Goal: Task Accomplishment & Management: Manage account settings

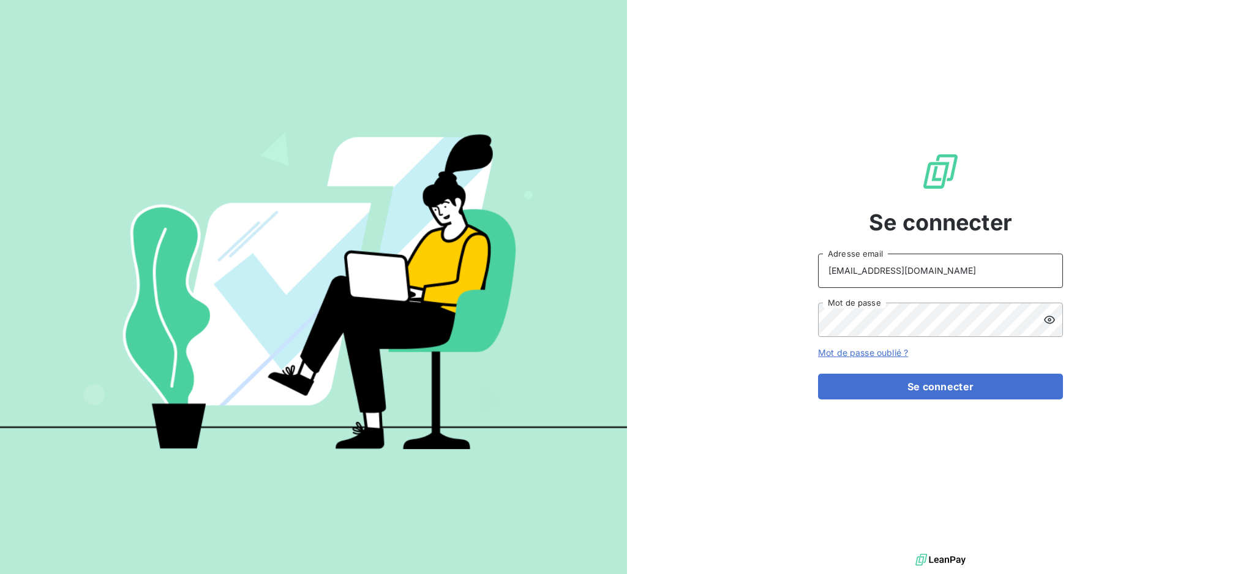
click at [913, 267] on input "[EMAIL_ADDRESS][DOMAIN_NAME]" at bounding box center [940, 270] width 245 height 34
type input "[EMAIL_ADDRESS][DOMAIN_NAME]"
click at [922, 393] on button "Se connecter" at bounding box center [940, 386] width 245 height 26
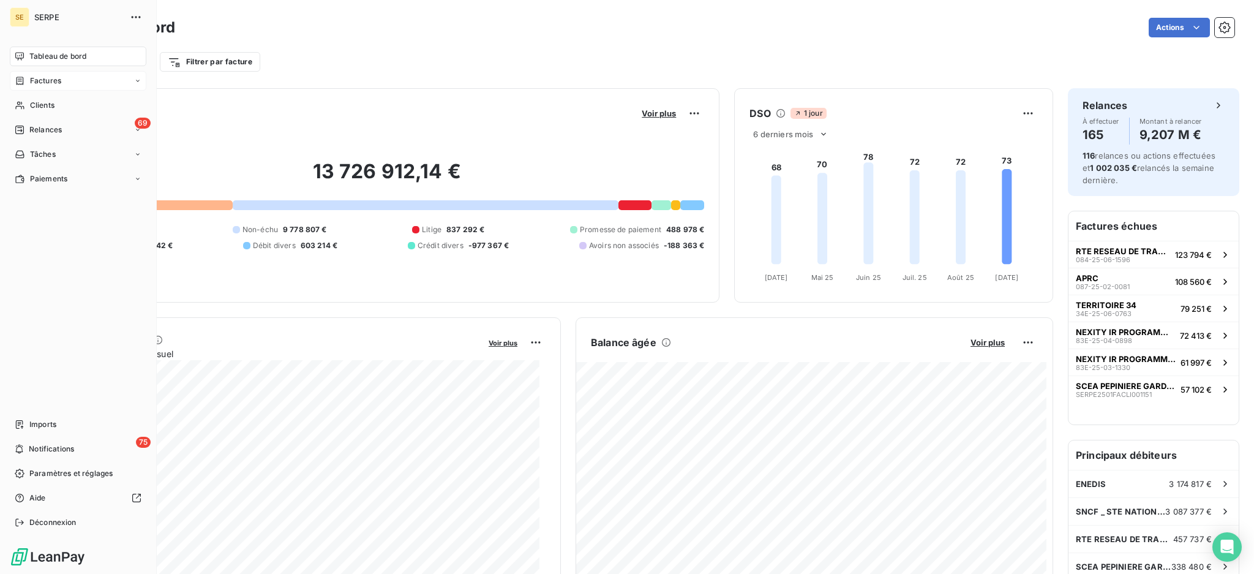
click at [52, 77] on span "Factures" at bounding box center [45, 80] width 31 height 11
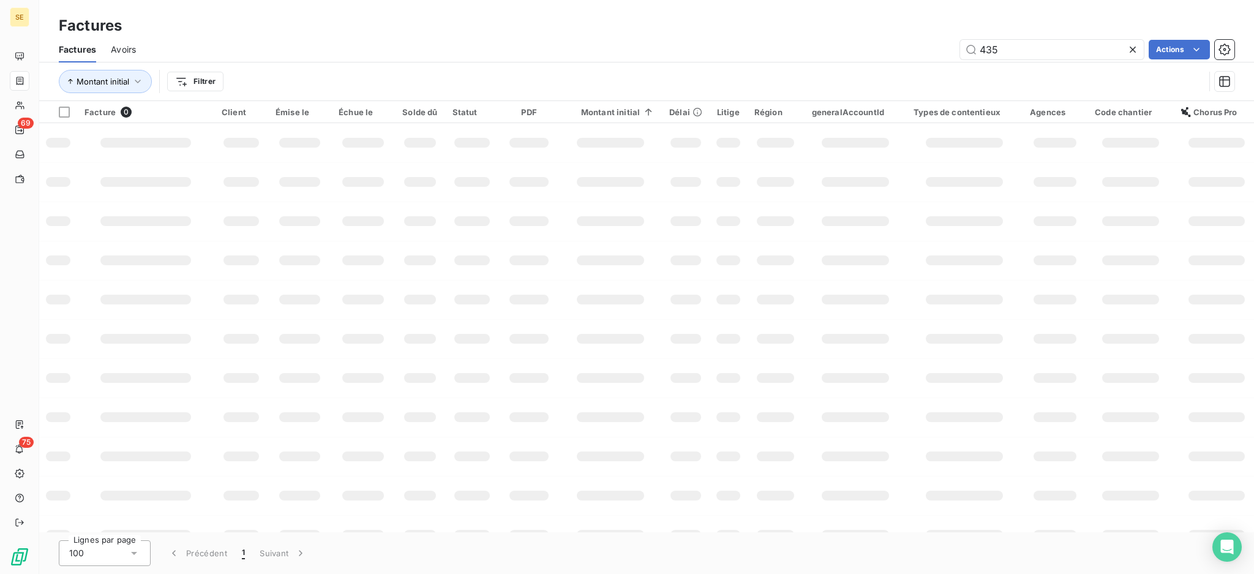
drag, startPoint x: 987, startPoint y: 47, endPoint x: 897, endPoint y: 32, distance: 91.3
click at [897, 32] on div "Factures Factures Avoirs 435 Actions Montant initial Filtrer" at bounding box center [646, 50] width 1214 height 101
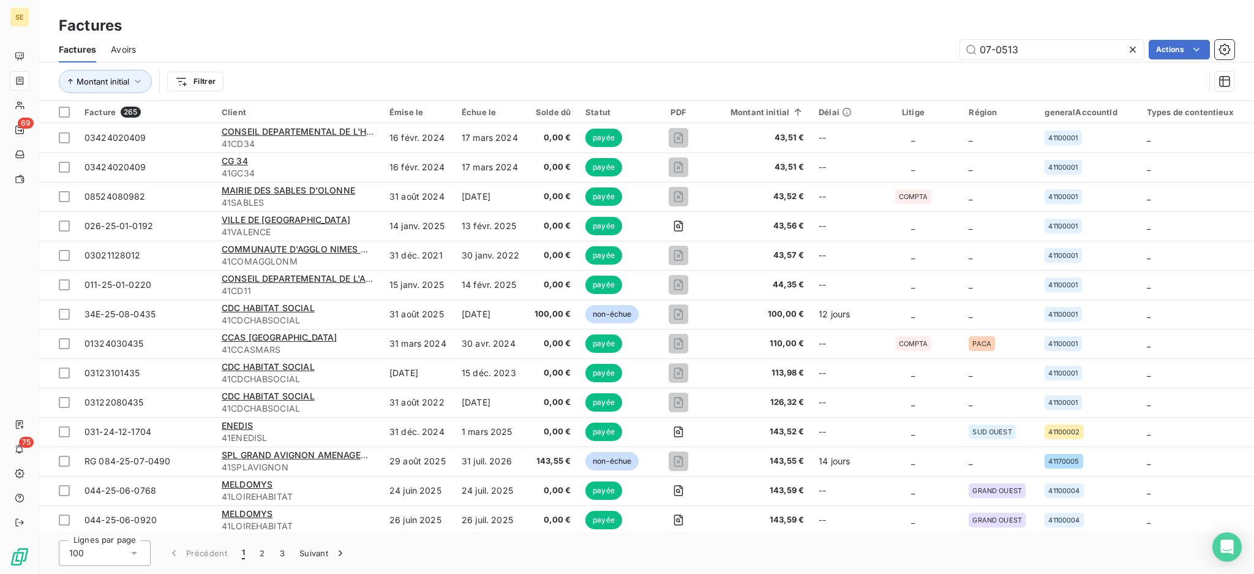
type input "07-0513"
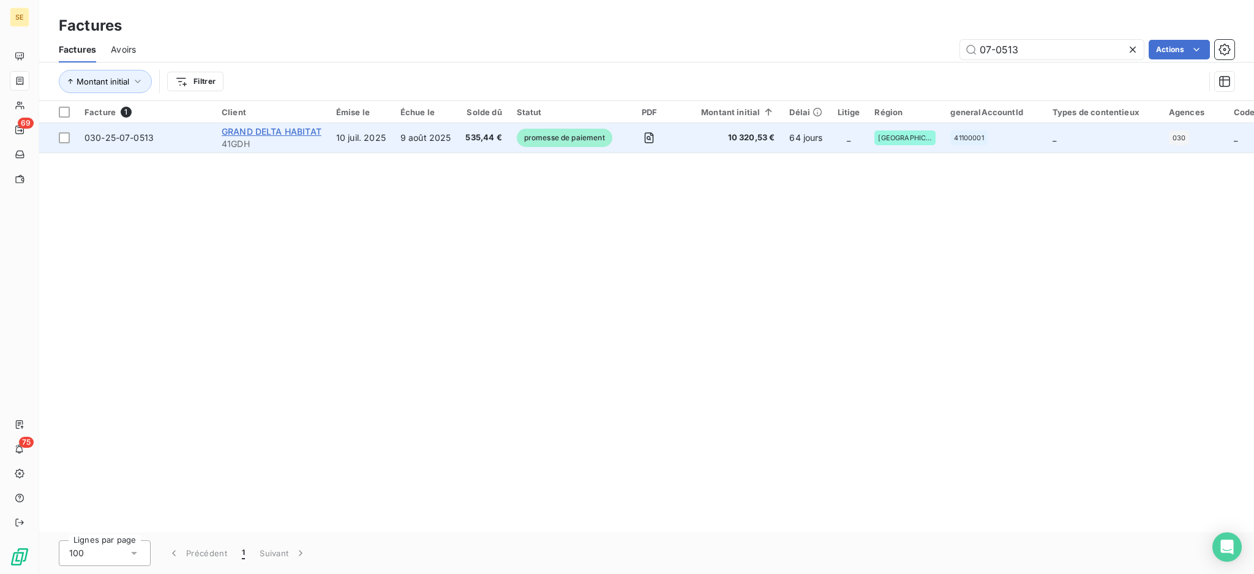
click at [293, 134] on span "GRAND DELTA HABITAT" at bounding box center [272, 131] width 100 height 10
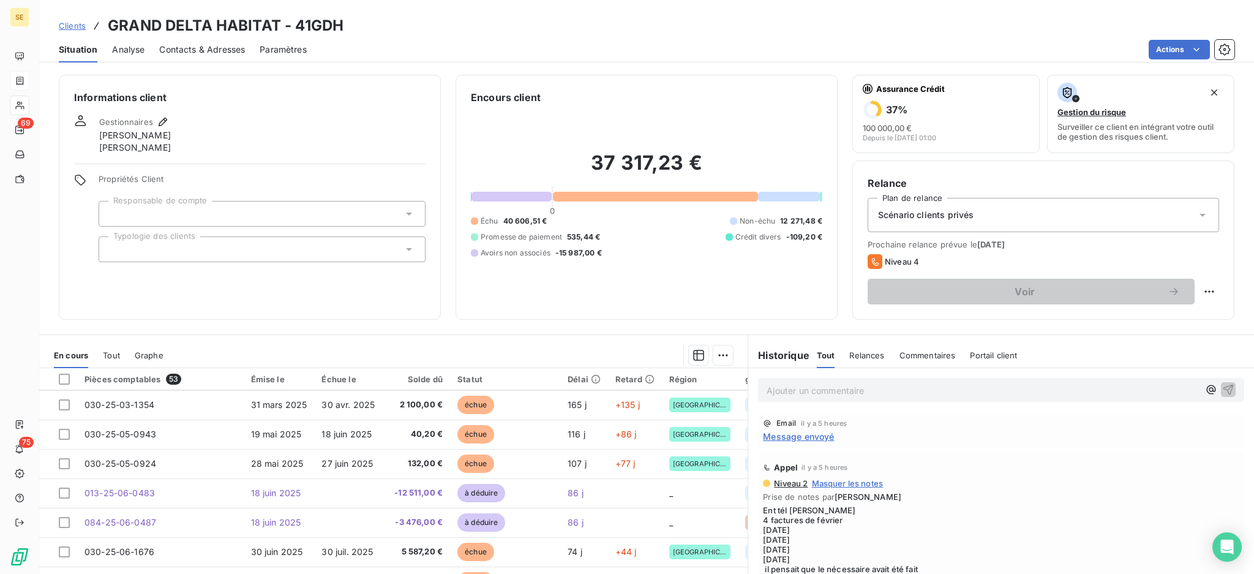
scroll to position [163, 0]
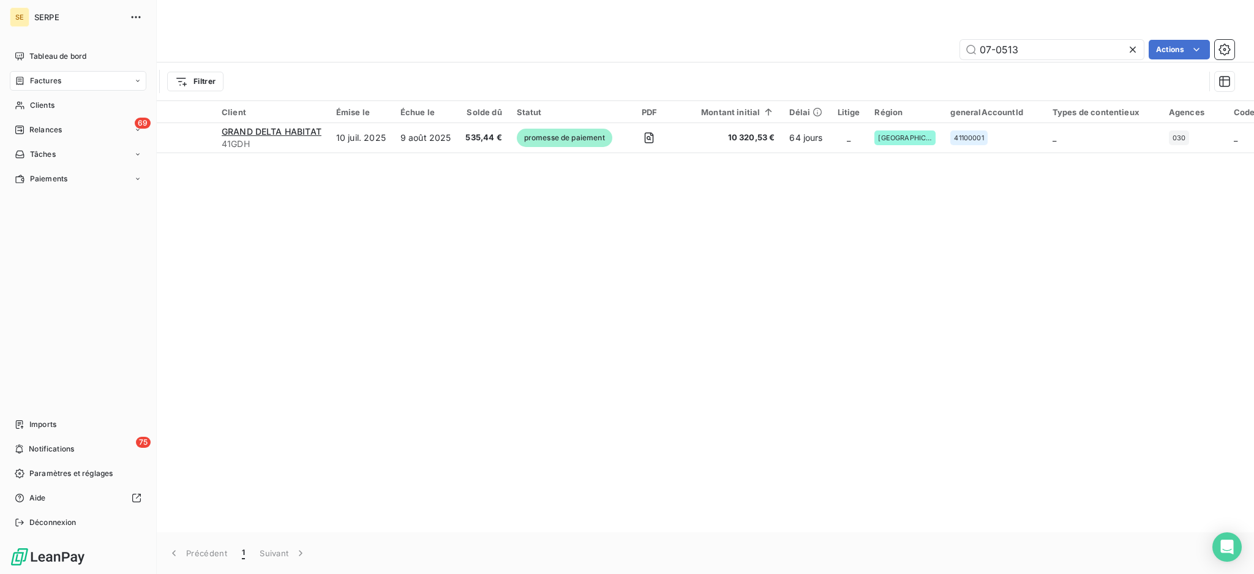
click at [40, 84] on span "Factures" at bounding box center [45, 80] width 31 height 11
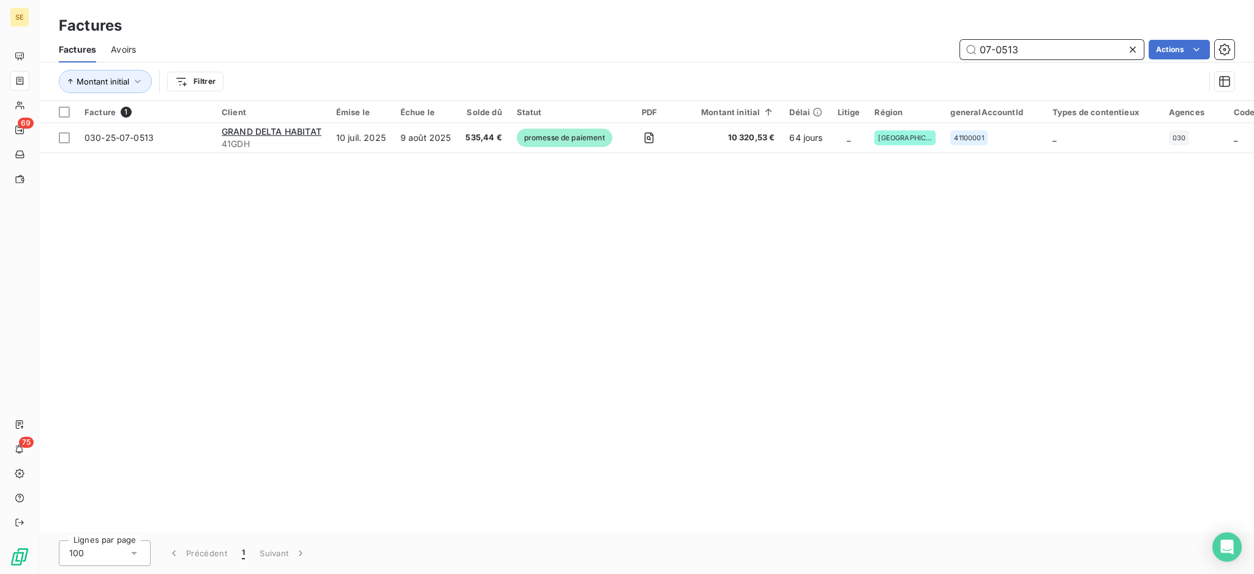
click at [1062, 52] on input "07-0513" at bounding box center [1052, 50] width 184 height 20
type input "0"
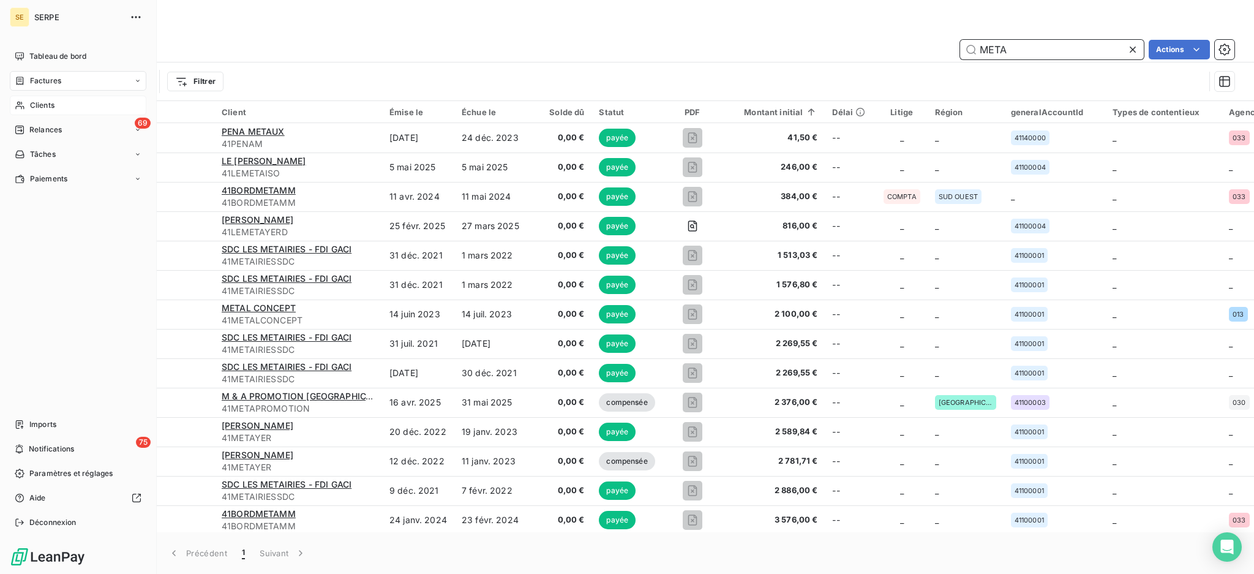
type input "META"
click at [43, 108] on span "Clients" at bounding box center [42, 105] width 24 height 11
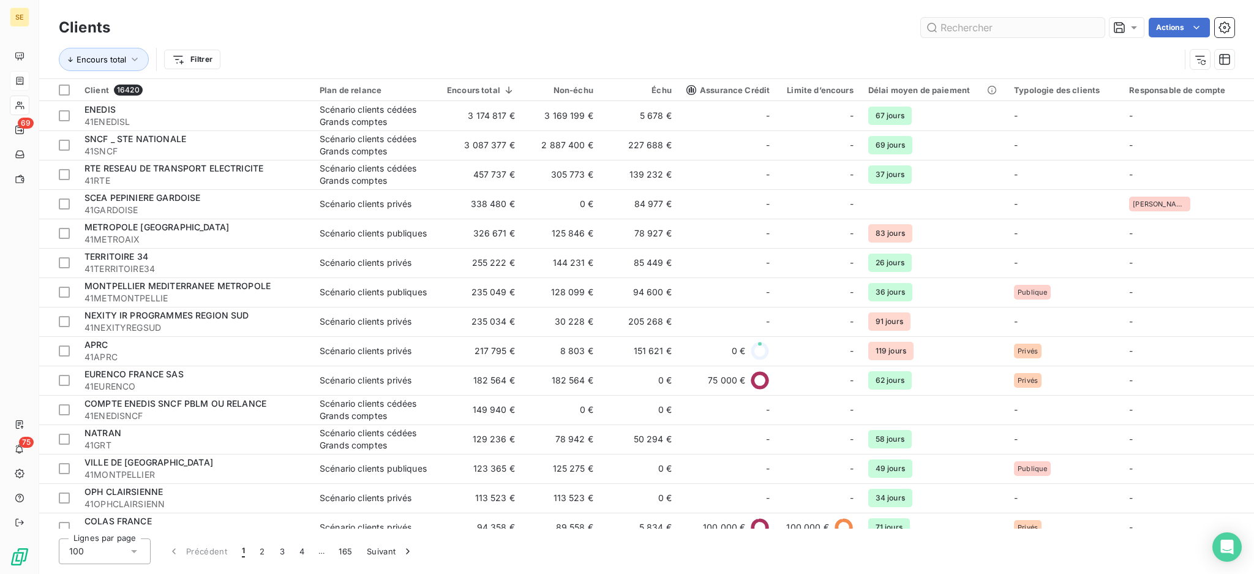
click at [998, 20] on input "text" at bounding box center [1013, 28] width 184 height 20
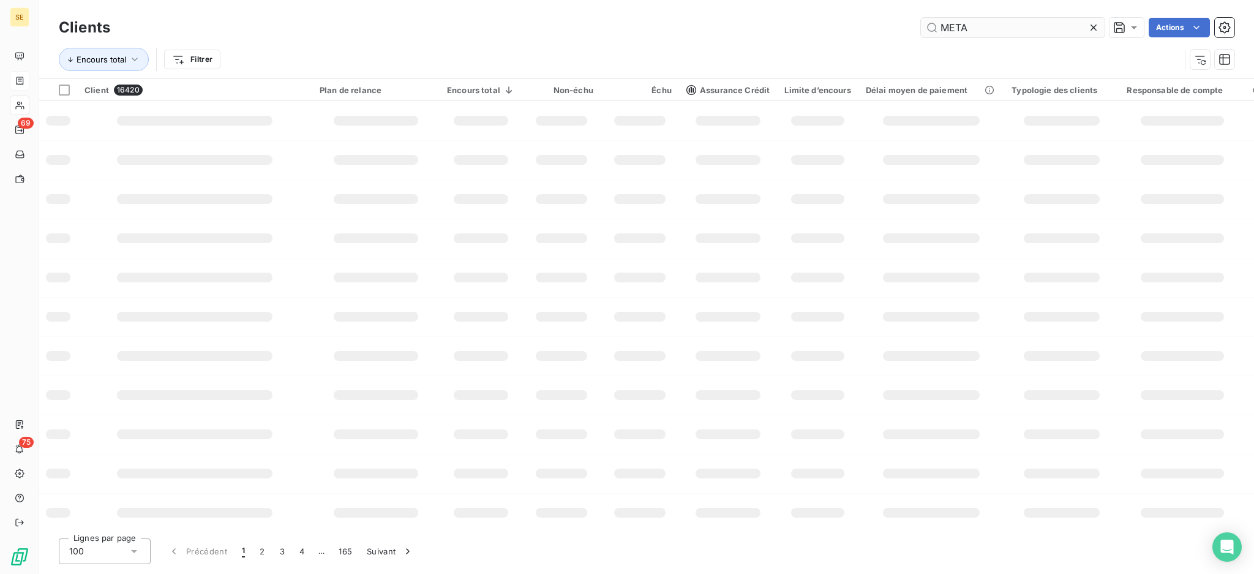
type input "META"
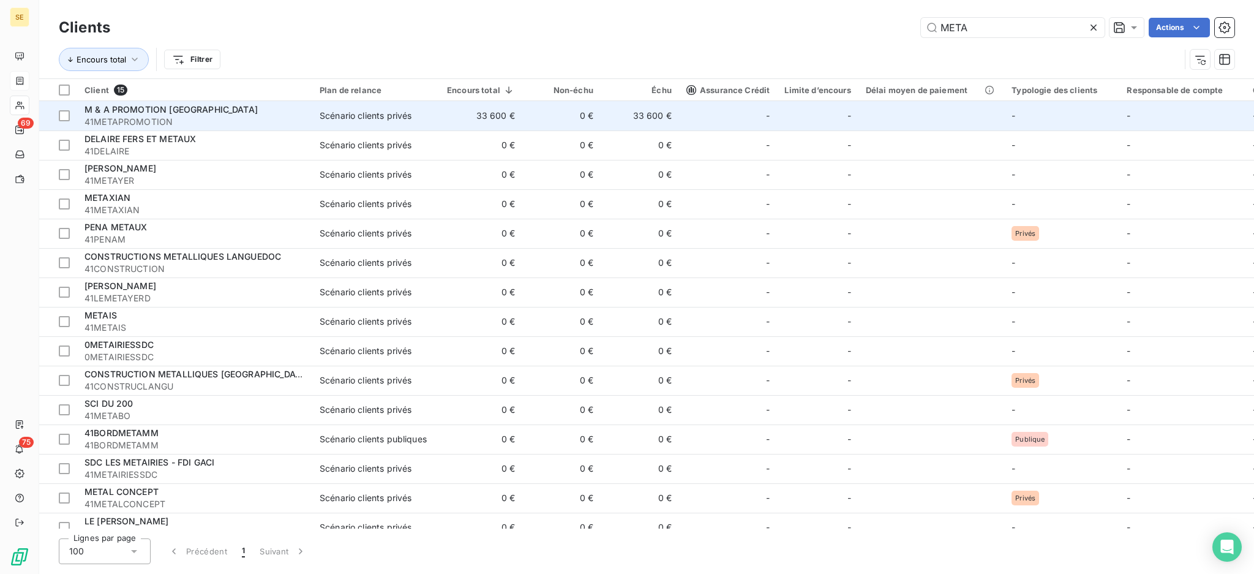
click at [250, 117] on span "41METAPROMOTION" at bounding box center [194, 122] width 220 height 12
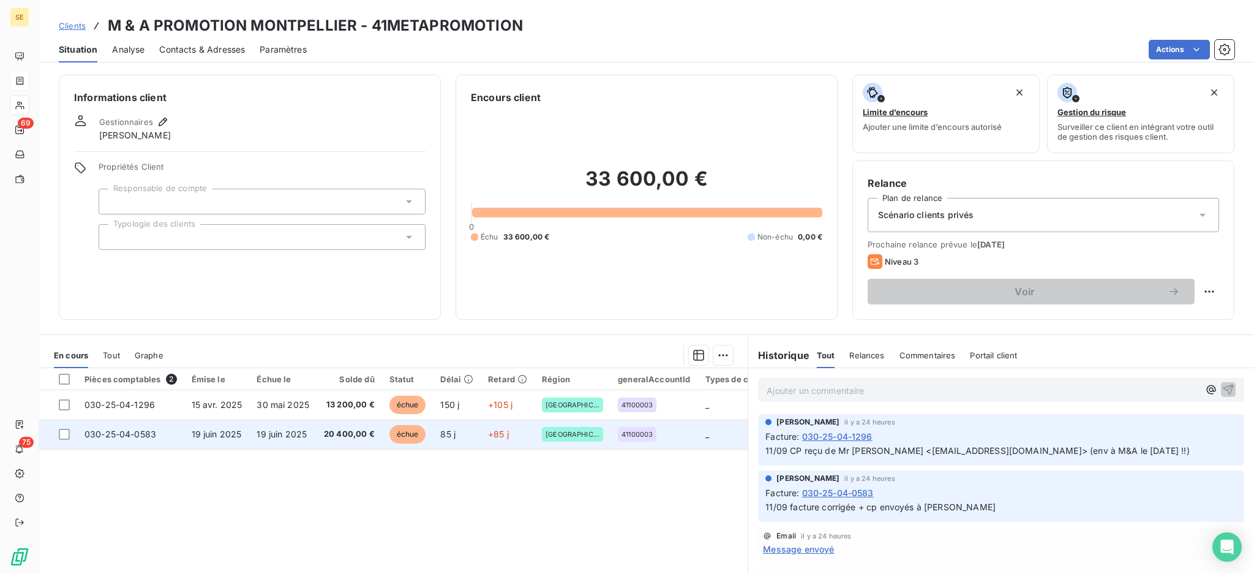
click at [324, 438] on span "20 400,00 €" at bounding box center [349, 434] width 51 height 12
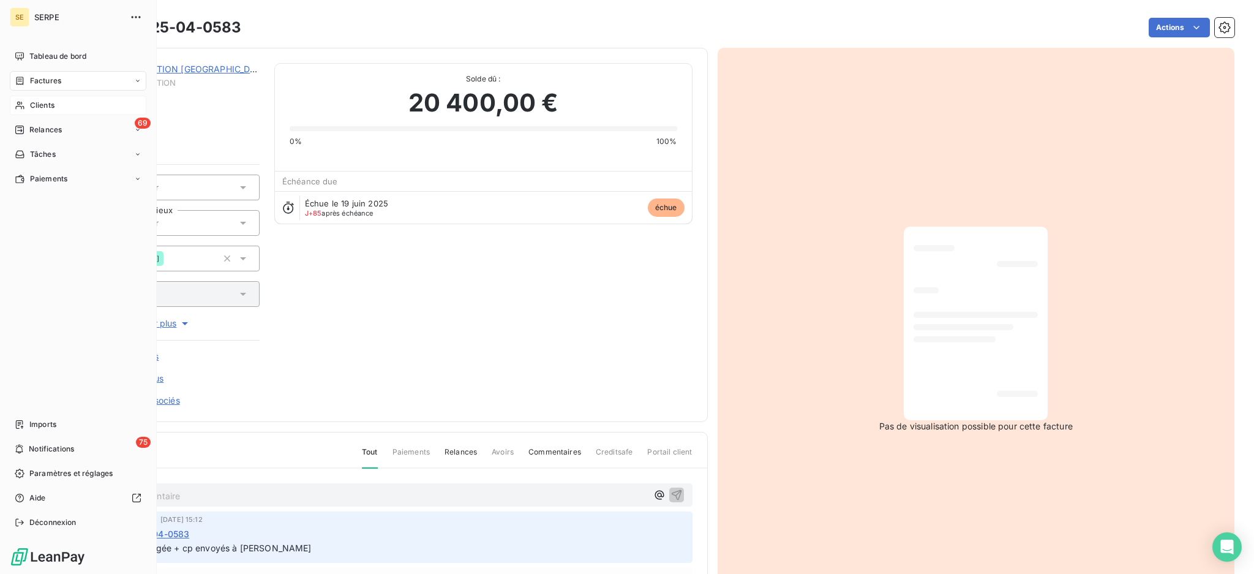
click at [46, 15] on span "SERPE" at bounding box center [78, 17] width 88 height 10
click at [54, 17] on span "SERPE" at bounding box center [78, 17] width 88 height 10
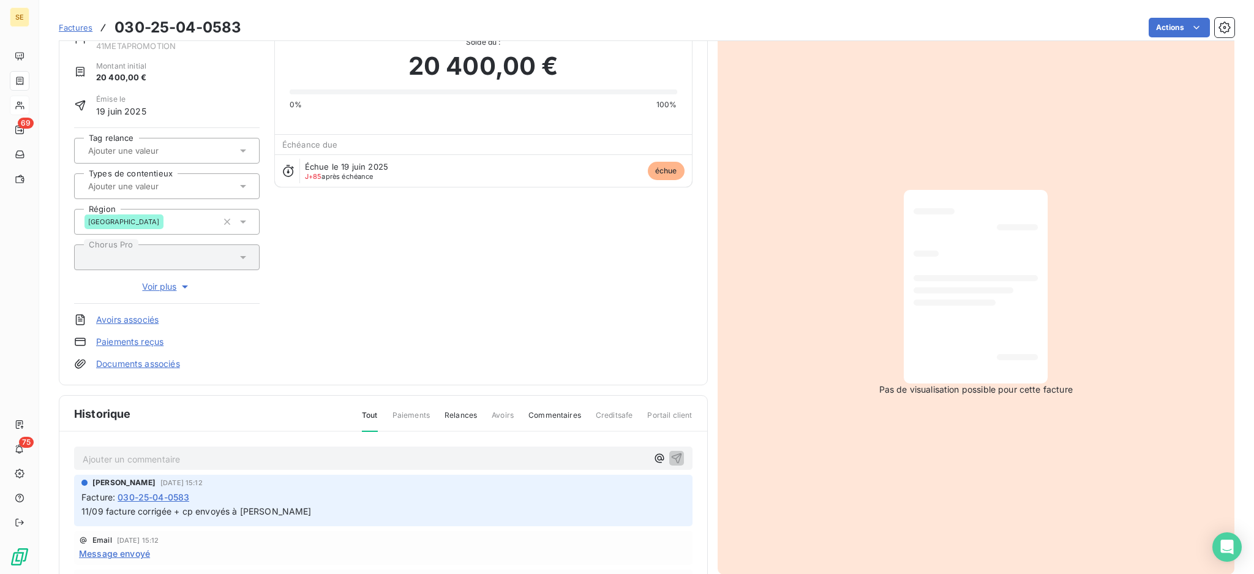
scroll to position [162, 0]
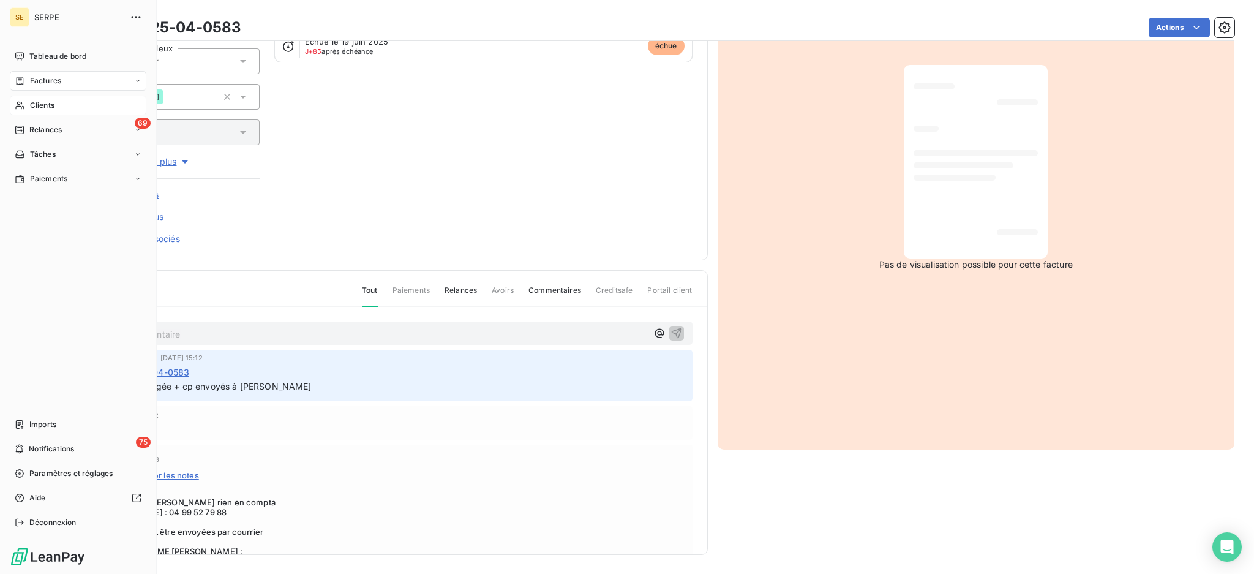
click at [21, 18] on div "SE" at bounding box center [20, 17] width 20 height 20
click at [53, 520] on span "Déconnexion" at bounding box center [52, 522] width 47 height 11
